Goal: Find specific fact: Find specific fact

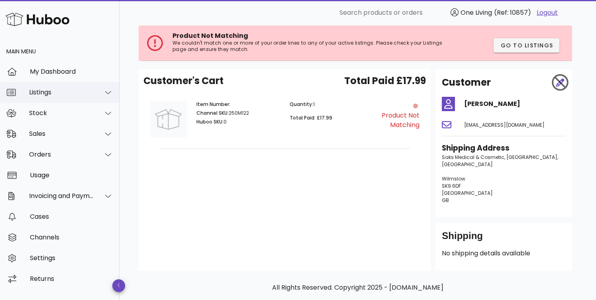
click at [110, 92] on icon at bounding box center [108, 92] width 6 height 7
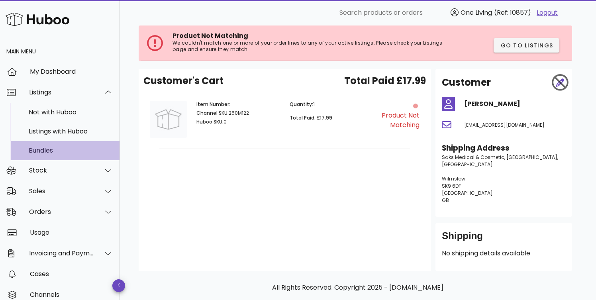
click at [50, 149] on div "Bundles" at bounding box center [71, 151] width 84 height 8
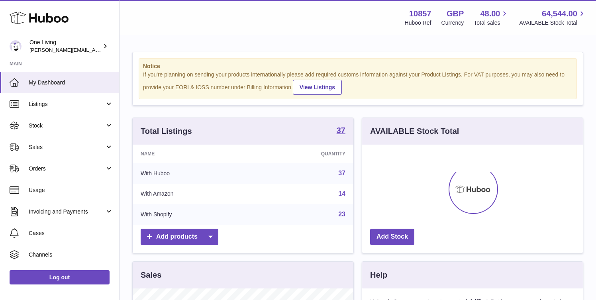
scroll to position [124, 221]
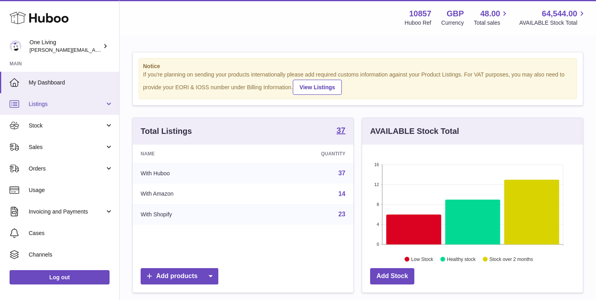
click at [101, 104] on span "Listings" at bounding box center [67, 104] width 76 height 8
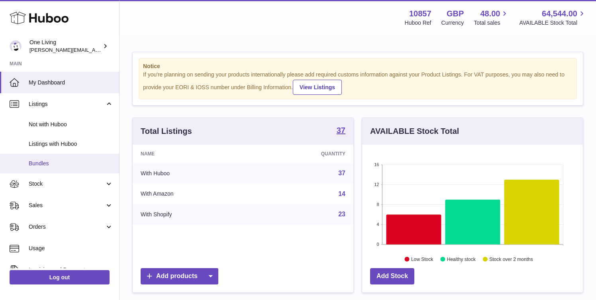
click at [61, 162] on span "Bundles" at bounding box center [71, 164] width 84 height 8
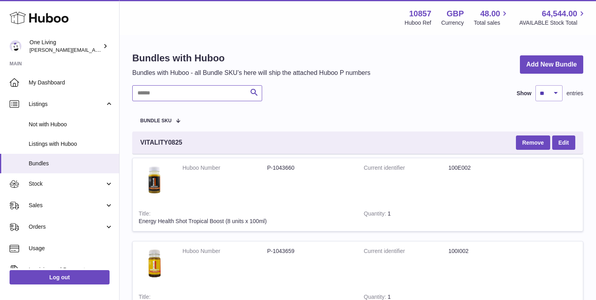
click at [177, 96] on input "text" at bounding box center [197, 93] width 130 height 16
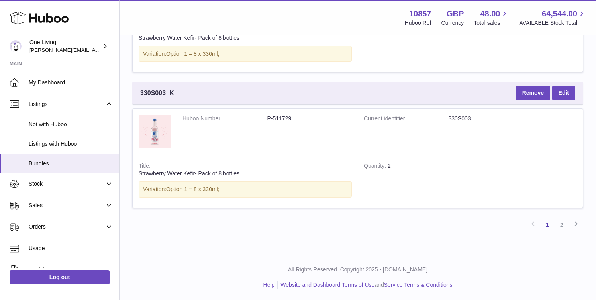
scroll to position [2381, 0]
type input "**********"
click at [459, 117] on dd "330S003" at bounding box center [490, 118] width 85 height 8
drag, startPoint x: 178, startPoint y: 92, endPoint x: 120, endPoint y: 90, distance: 57.8
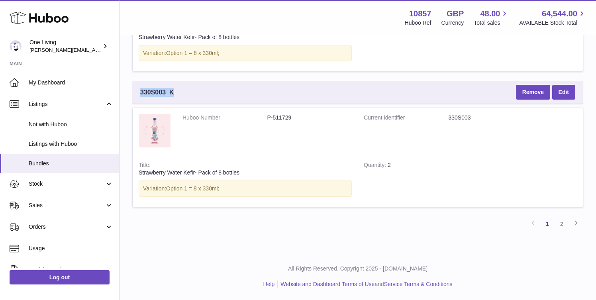
copy span "330S003_K"
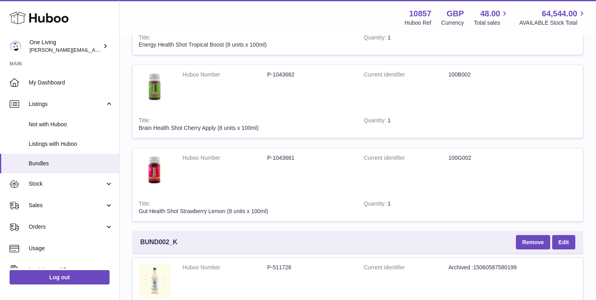
scroll to position [1605, 0]
